Goal: Task Accomplishment & Management: Manage account settings

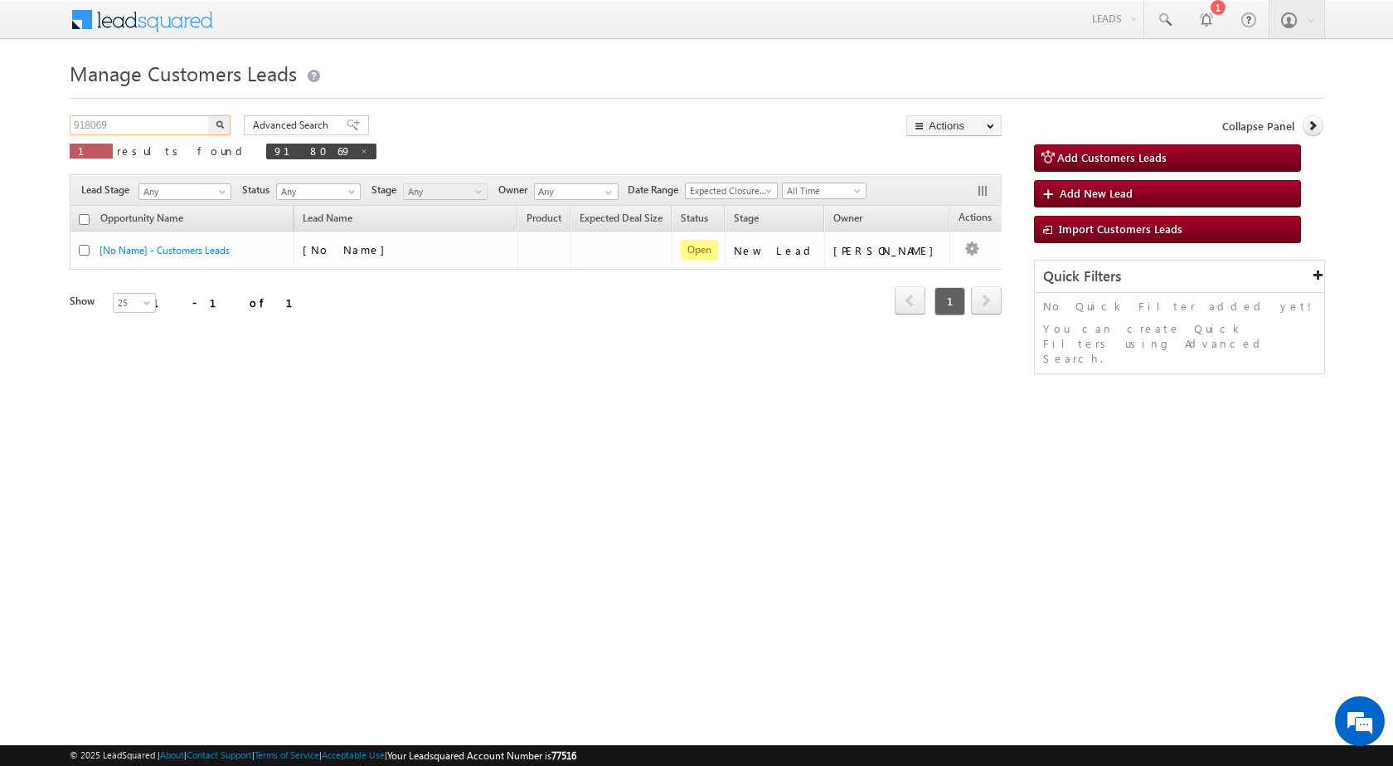
click at [80, 124] on input "918069" at bounding box center [141, 125] width 142 height 20
paste input "34086"
type input "934086"
click at [209, 115] on button "button" at bounding box center [220, 125] width 22 height 20
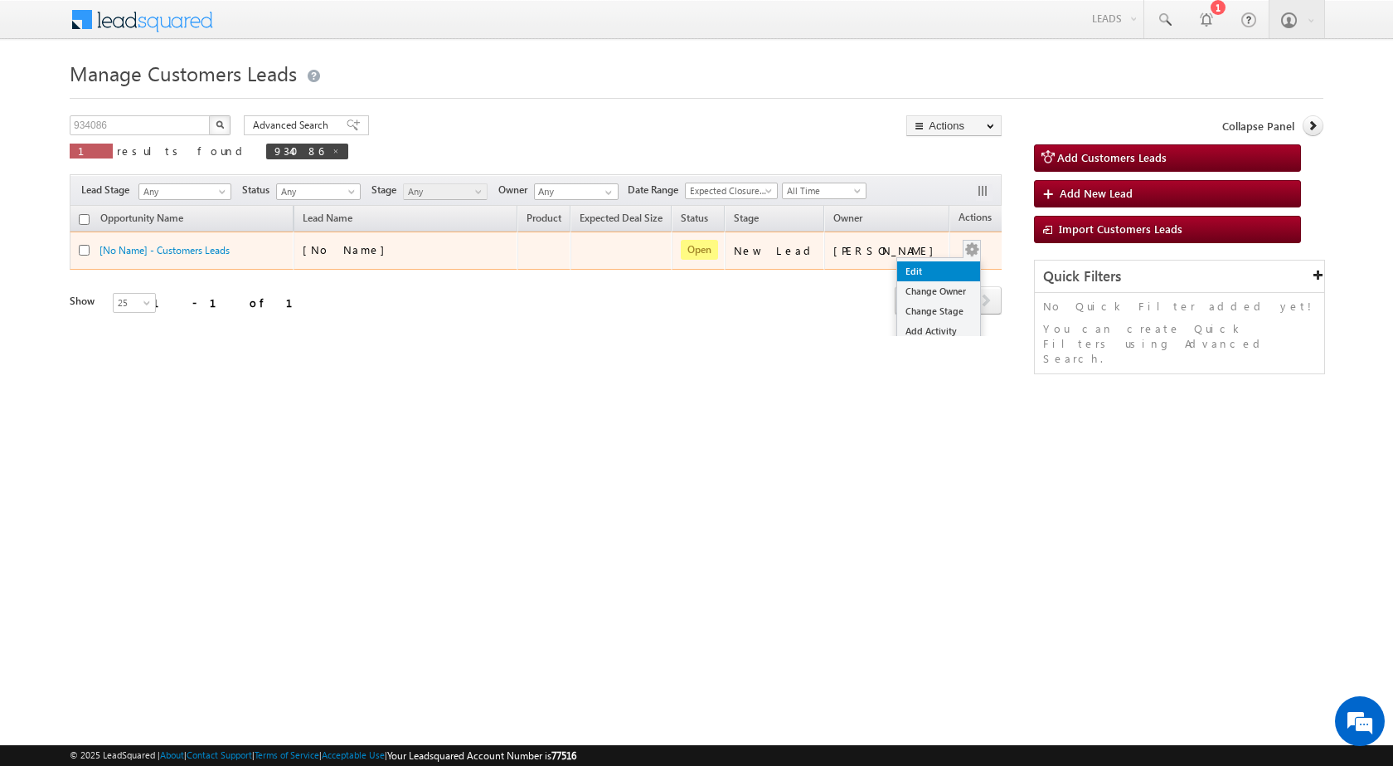
click at [921, 268] on link "Edit" at bounding box center [938, 271] width 83 height 20
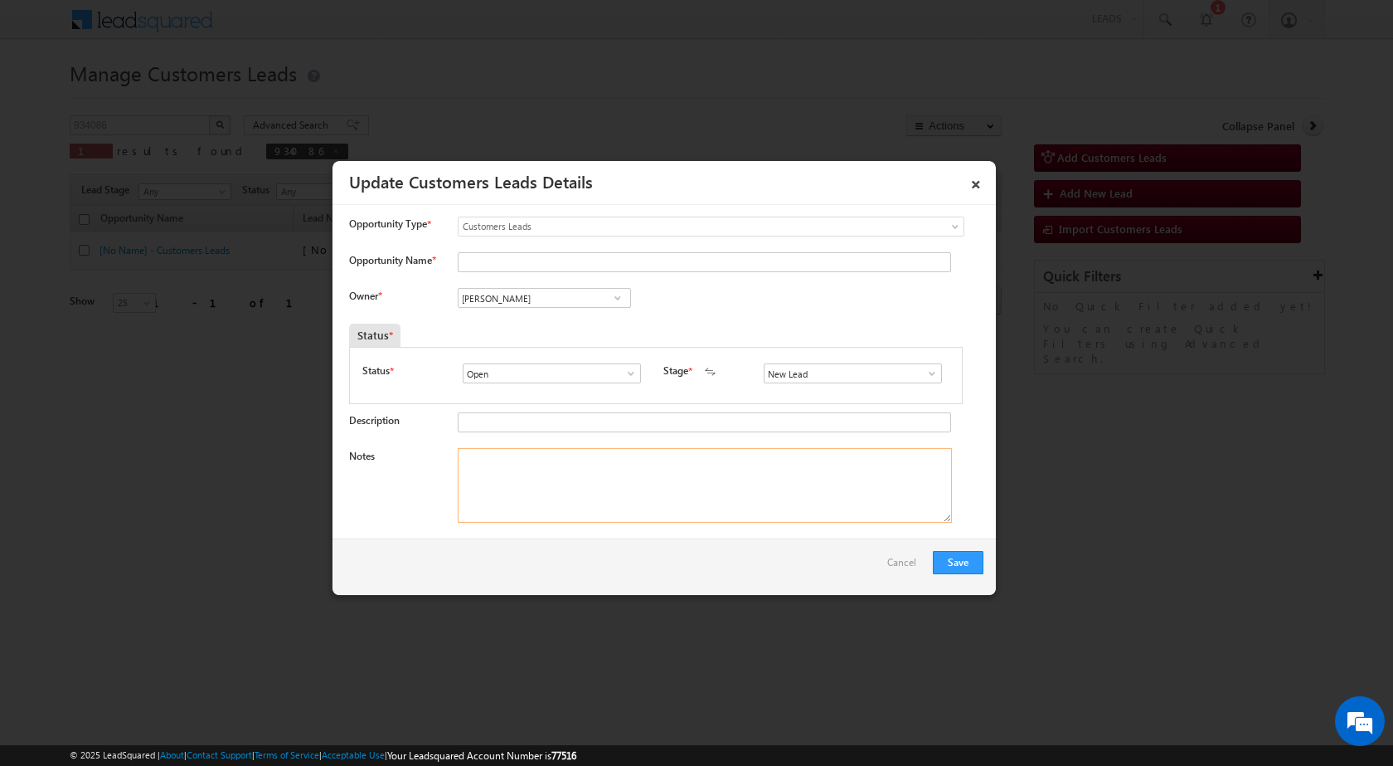
click at [600, 479] on textarea "Notes" at bounding box center [705, 485] width 494 height 75
paste textarea "934086 / [PERSON_NAME] / 8393835674 / CONSTRUCTION / OWNER HIMSELF / [GEOGRAPHI…"
type textarea "934086 / [PERSON_NAME] / 8393835674 / CONSTRUCTION / OWNER HIMSELF / [GEOGRAPHI…"
click at [926, 374] on span at bounding box center [932, 373] width 17 height 13
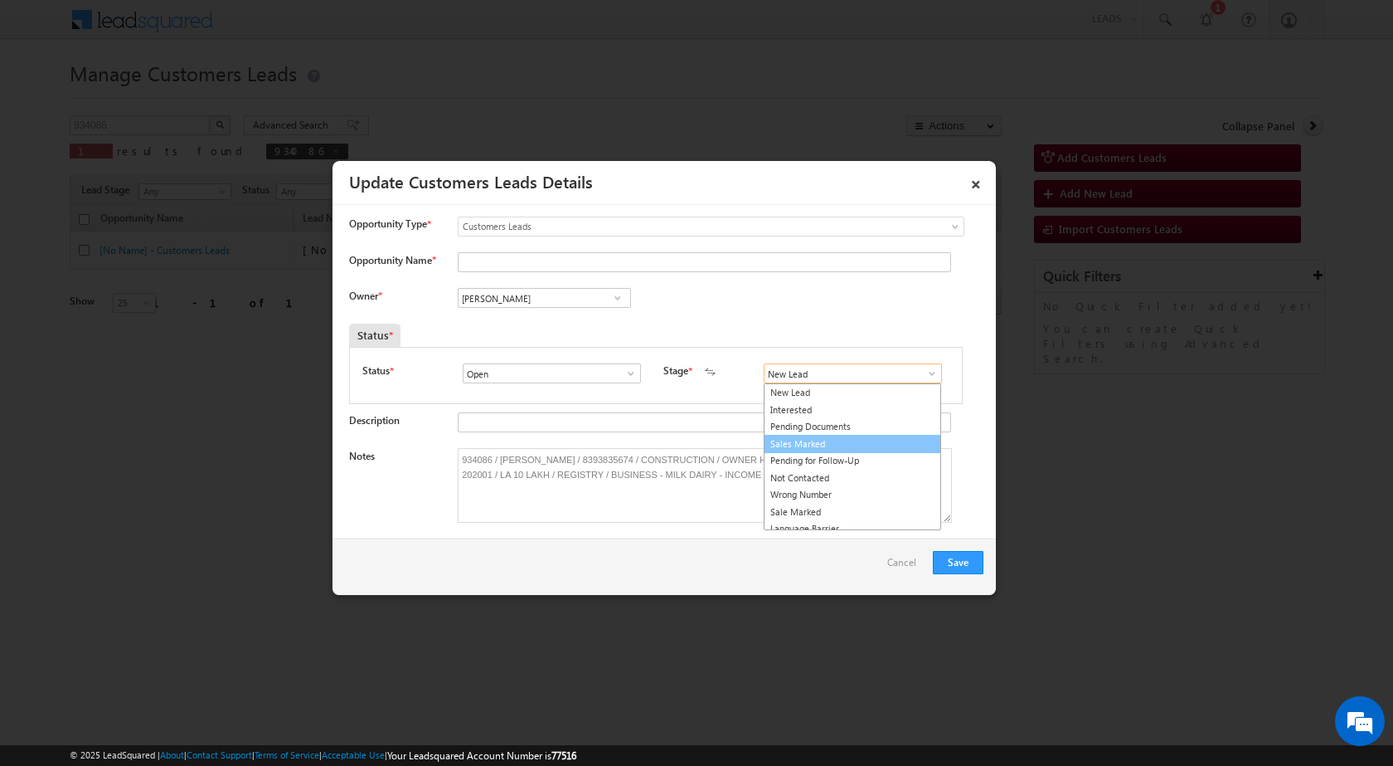
click at [804, 444] on link "Sales Marked" at bounding box center [852, 444] width 177 height 19
type input "Sales Marked"
click at [529, 303] on input "[PERSON_NAME]" at bounding box center [544, 298] width 173 height 20
paste input "[EMAIL_ADDRESS][DOMAIN_NAME]"
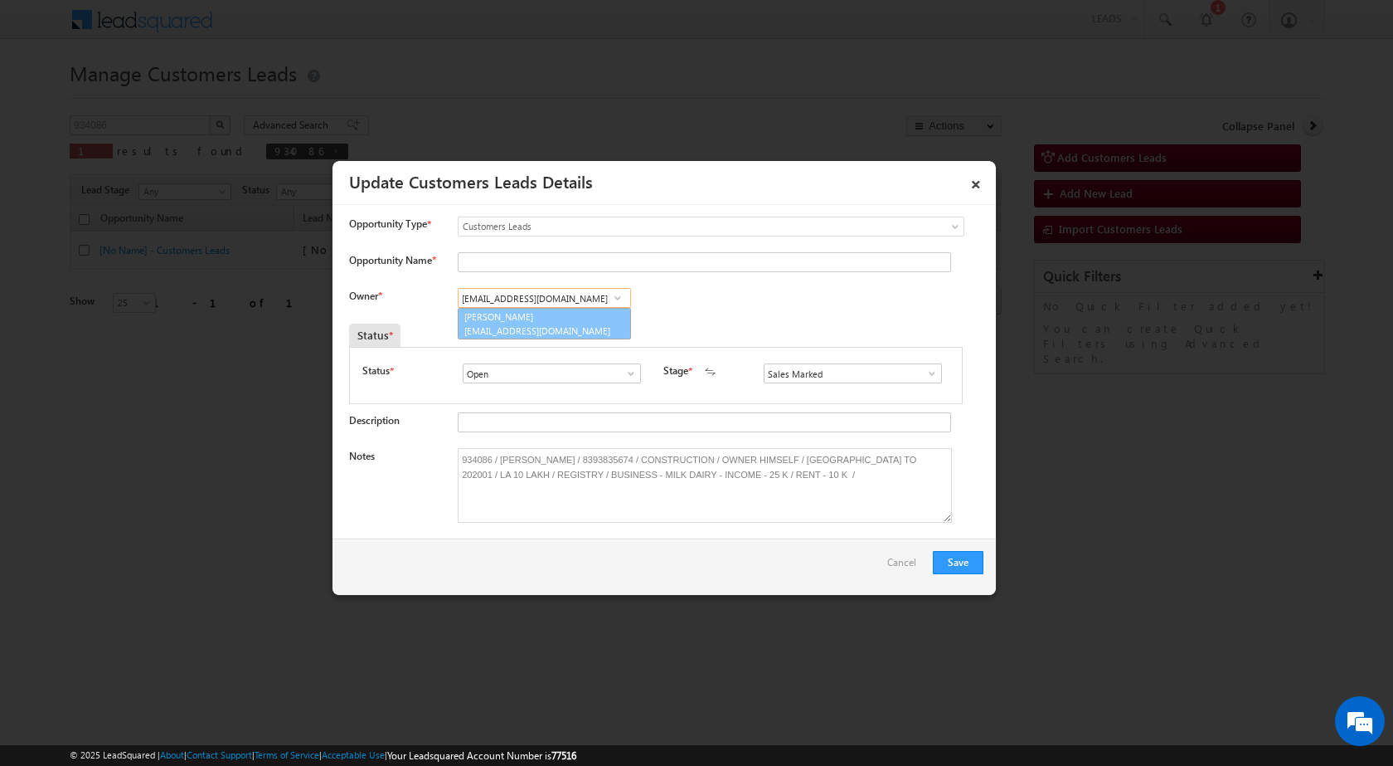
click at [539, 334] on span "[EMAIL_ADDRESS][DOMAIN_NAME]" at bounding box center [538, 330] width 149 height 12
type input "[PERSON_NAME]"
click at [533, 262] on input "Opportunity Name *" at bounding box center [704, 262] width 493 height 20
type input "[PERSON_NAME]"
click at [959, 563] on button "Save" at bounding box center [958, 562] width 51 height 23
